Goal: Task Accomplishment & Management: Use online tool/utility

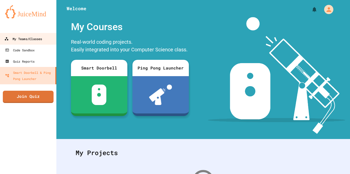
click at [17, 39] on div "My Teams/Classes" at bounding box center [23, 39] width 38 height 6
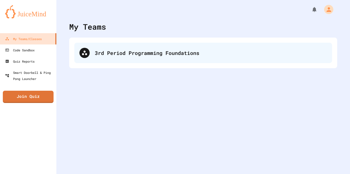
click at [125, 52] on div "3rd Period Programming Foundations" at bounding box center [211, 53] width 232 height 8
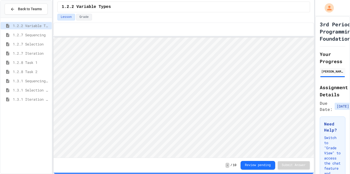
scroll to position [1, 0]
click at [17, 100] on span "1.3.1 Iteration Patterns/Trends" at bounding box center [31, 99] width 37 height 5
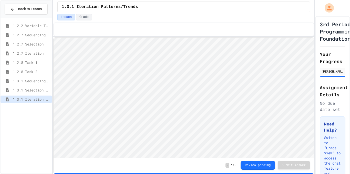
click at [26, 88] on span "1.3.1 Selection Patterns/Trends" at bounding box center [31, 90] width 37 height 5
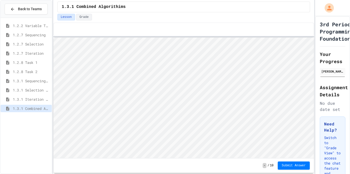
scroll to position [1, 0]
click at [40, 100] on span "1.3.1 Iteration Patterns/Trends" at bounding box center [31, 99] width 37 height 5
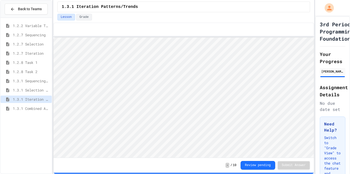
click at [40, 111] on span "1.3.1 Combined Algorithims" at bounding box center [31, 108] width 37 height 5
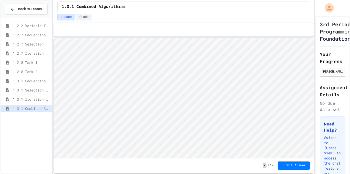
click at [28, 100] on span "1.3.1 Iteration Patterns/Trends" at bounding box center [31, 99] width 37 height 5
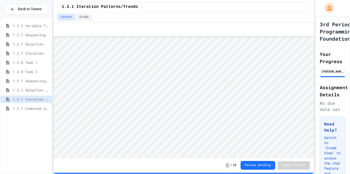
click at [38, 110] on span "1.3.1 Combined Algorithims" at bounding box center [31, 108] width 37 height 5
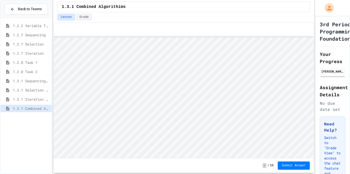
scroll to position [1, 0]
click at [25, 98] on span "1.3.1 Iteration Patterns/Trends" at bounding box center [31, 99] width 37 height 5
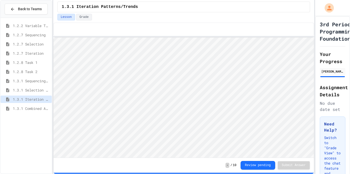
click at [42, 111] on span "1.3.1 Combined Algorithims" at bounding box center [31, 108] width 37 height 5
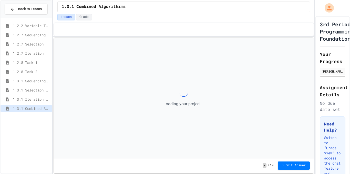
click at [42, 111] on span "1.3.1 Combined Algorithims" at bounding box center [31, 108] width 37 height 5
click at [28, 100] on span "1.3.1 Iteration Patterns/Trends" at bounding box center [31, 99] width 37 height 5
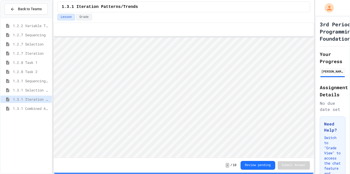
click at [28, 110] on span "1.3.1 Combined Algorithims" at bounding box center [31, 108] width 37 height 5
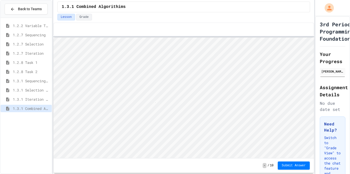
scroll to position [1, 1]
type textarea "*"
click at [301, 165] on span "Submit Answer" at bounding box center [294, 165] width 24 height 4
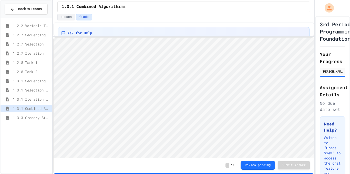
click at [30, 119] on span "1.3.3 Grocery Store Task" at bounding box center [31, 117] width 37 height 5
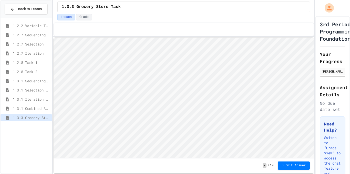
scroll to position [1, 0]
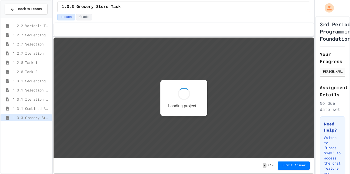
scroll to position [1, 0]
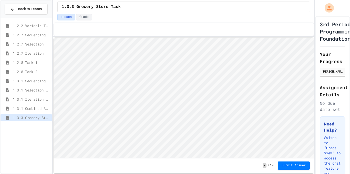
click at [28, 110] on span "1.3.1 Combined Algorithims" at bounding box center [31, 108] width 37 height 5
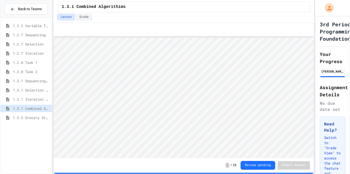
click at [28, 118] on span "1.3.3 Grocery Store Task" at bounding box center [31, 117] width 37 height 5
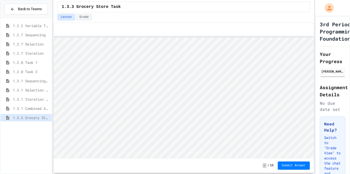
scroll to position [1, 0]
type textarea "**"
type textarea "****"
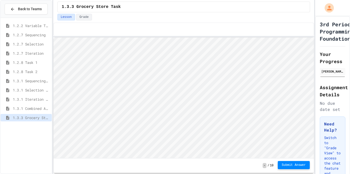
click at [287, 164] on span "Submit Answer" at bounding box center [294, 165] width 24 height 4
